Goal: Check status: Check status

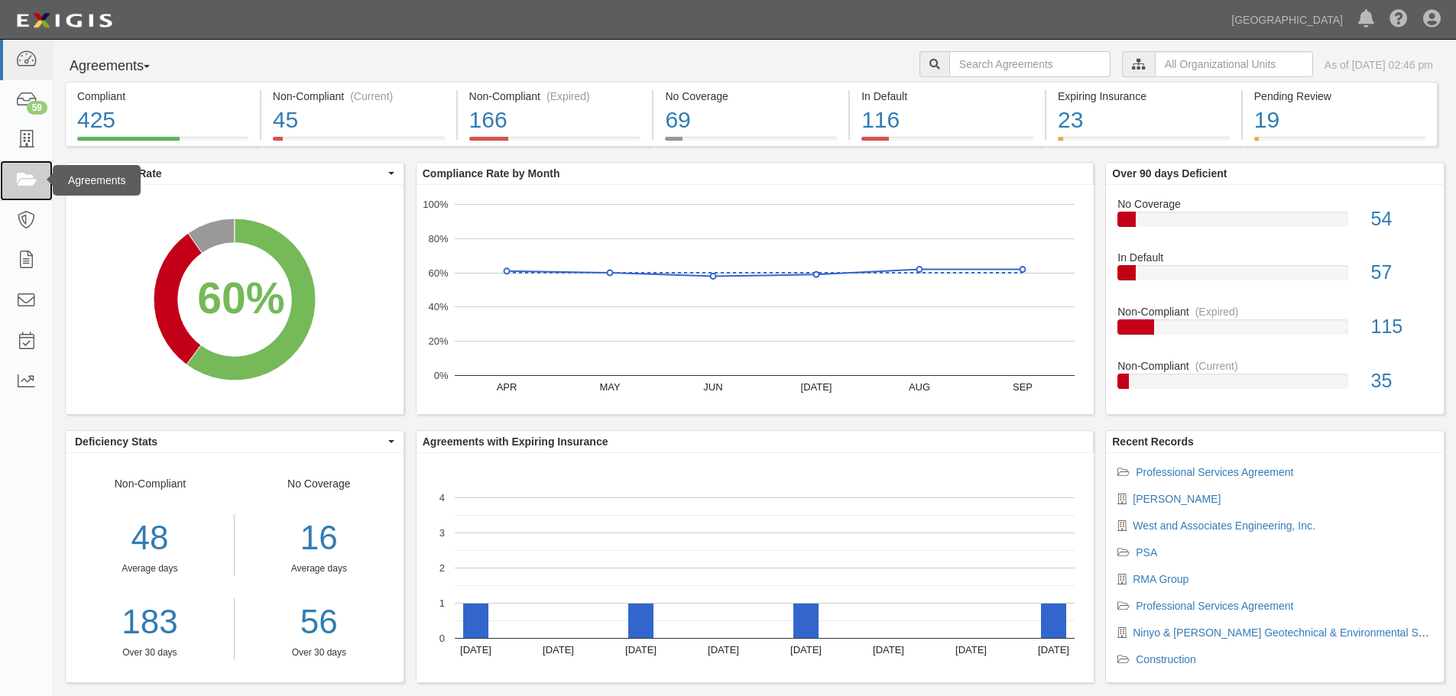
click at [40, 184] on link at bounding box center [26, 180] width 53 height 41
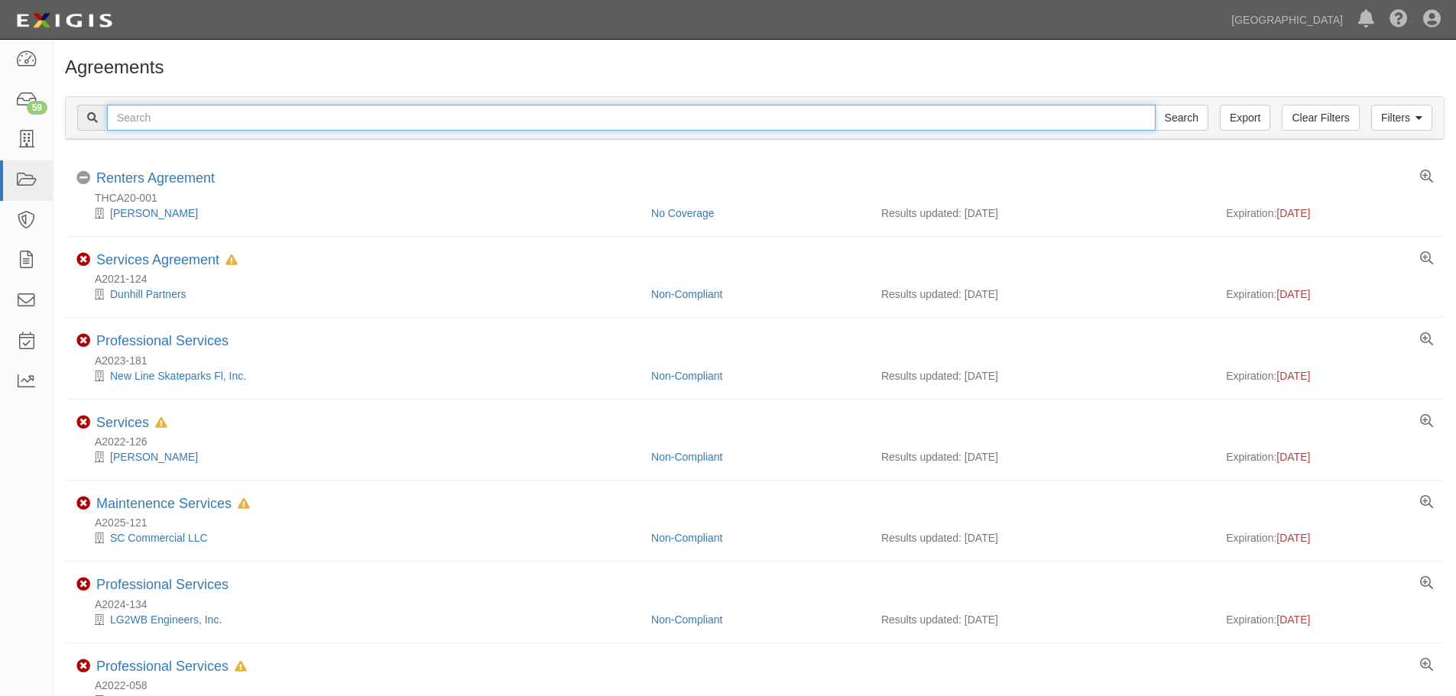
click at [644, 118] on input "text" at bounding box center [631, 118] width 1049 height 26
type input "A2025-153"
click at [1155, 105] on input "Search" at bounding box center [1181, 118] width 53 height 26
